Goal: Task Accomplishment & Management: Complete application form

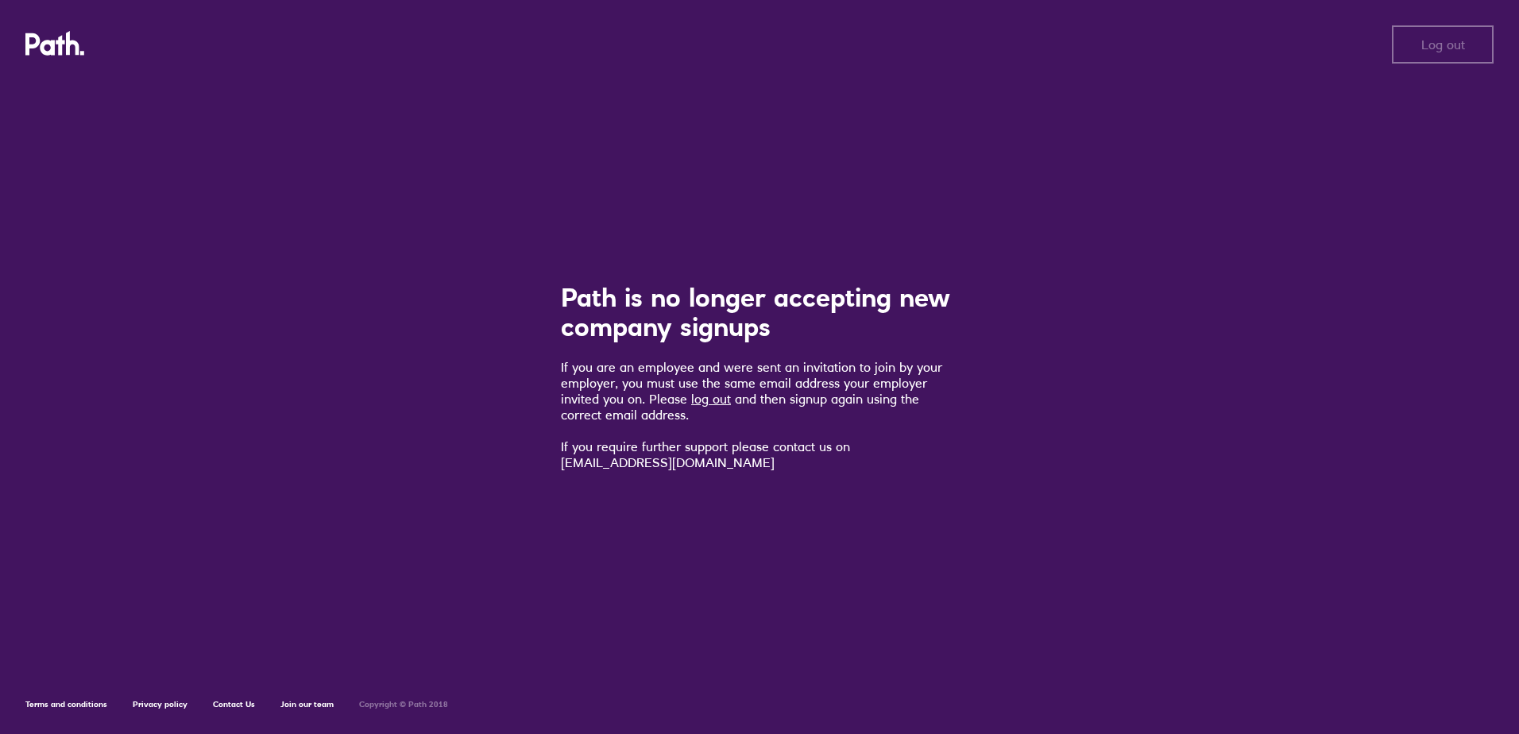
click at [718, 401] on link "log out" at bounding box center [711, 399] width 40 height 16
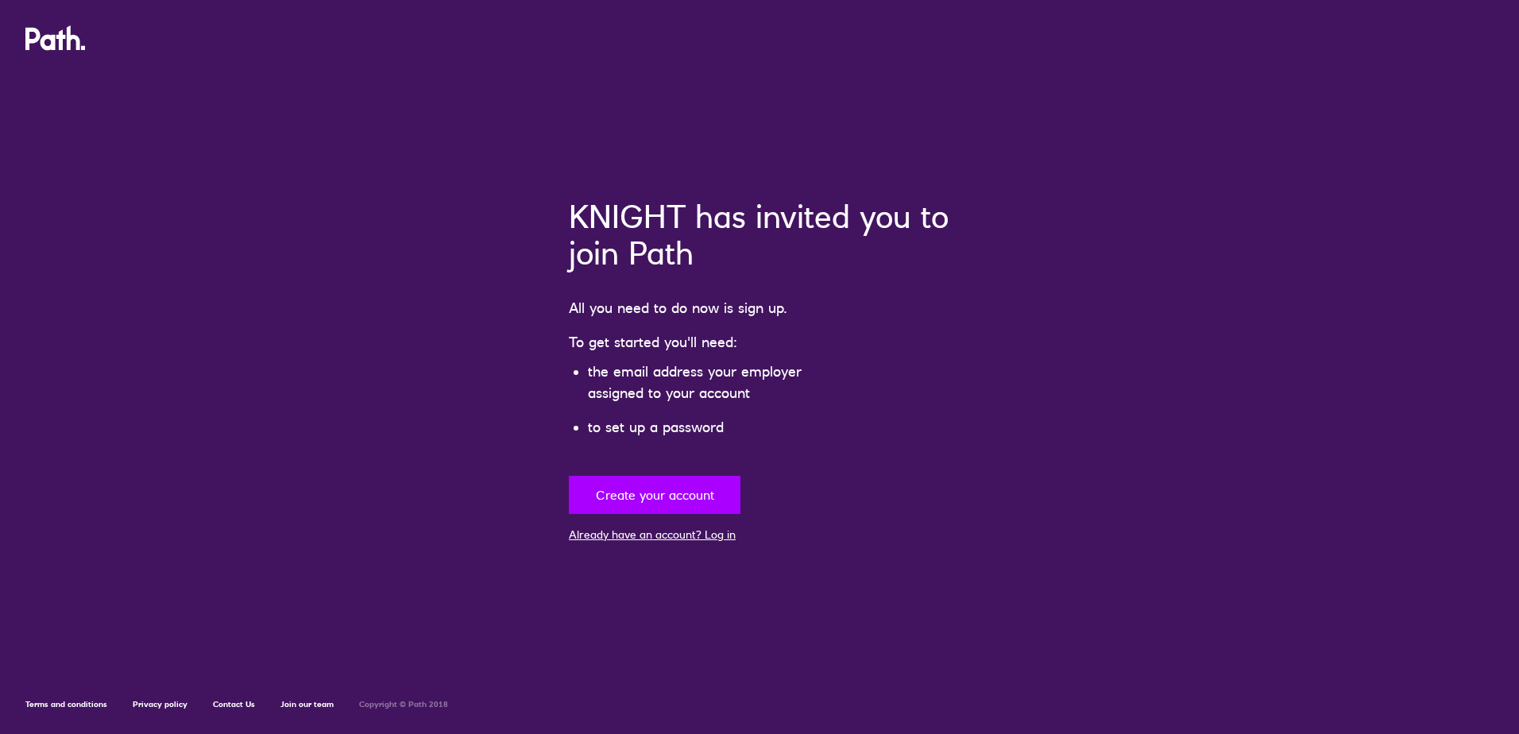
click at [641, 501] on button "Create your account" at bounding box center [655, 495] width 172 height 38
